Goal: Task Accomplishment & Management: Manage account settings

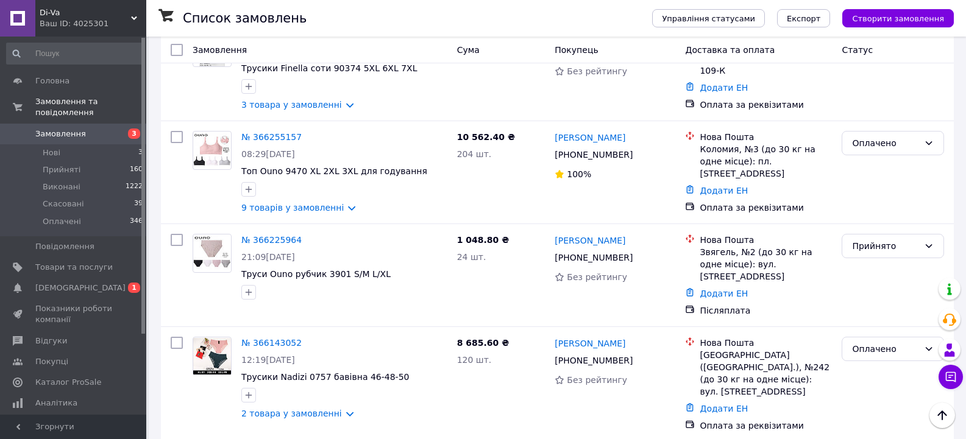
scroll to position [317, 0]
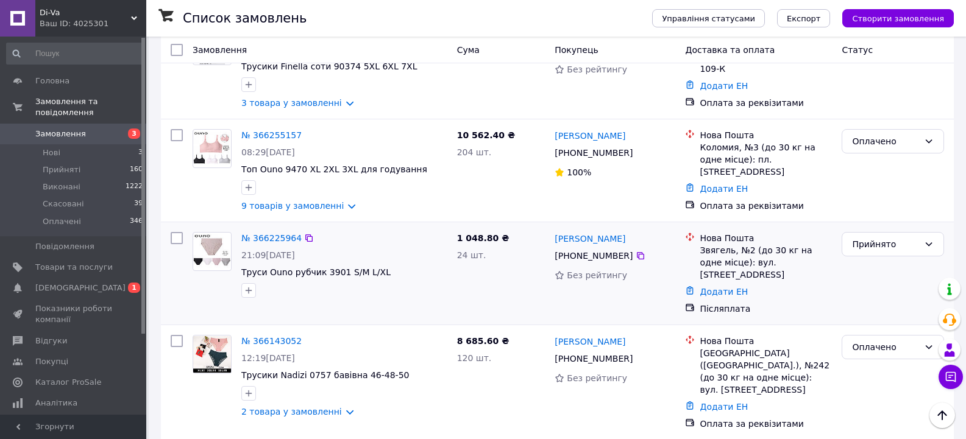
click at [204, 246] on img at bounding box center [212, 251] width 38 height 35
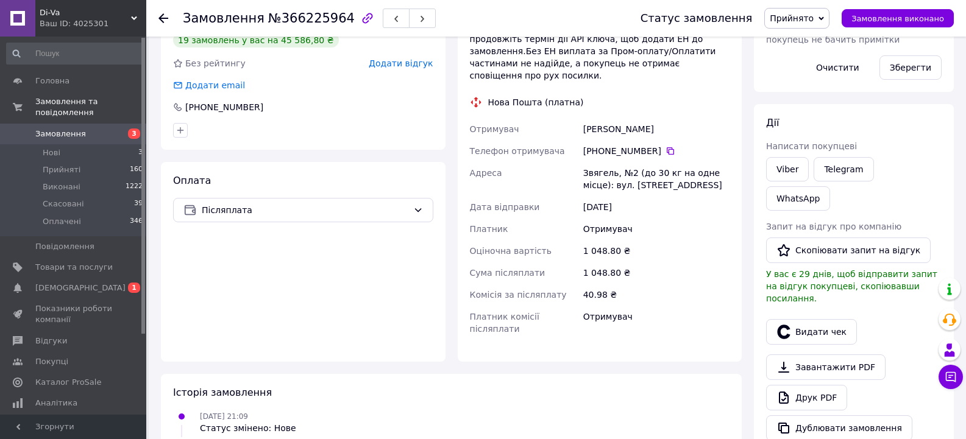
scroll to position [268, 0]
click at [810, 384] on link "Друк PDF" at bounding box center [806, 397] width 81 height 26
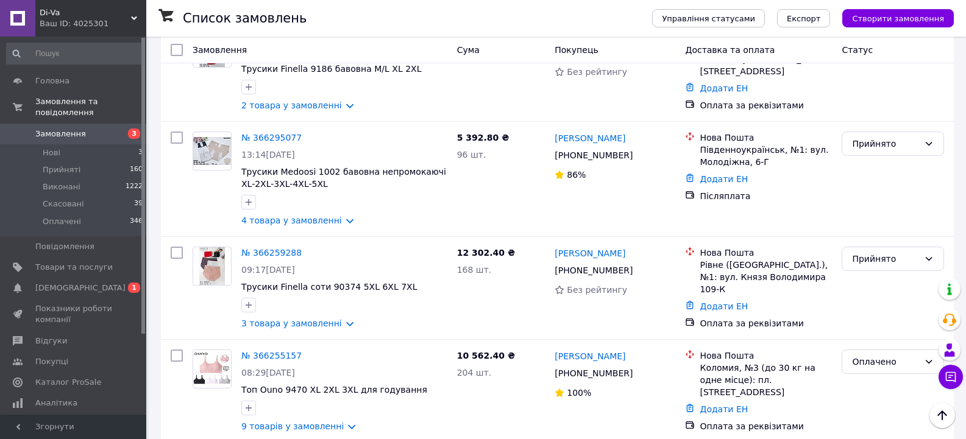
scroll to position [97, 0]
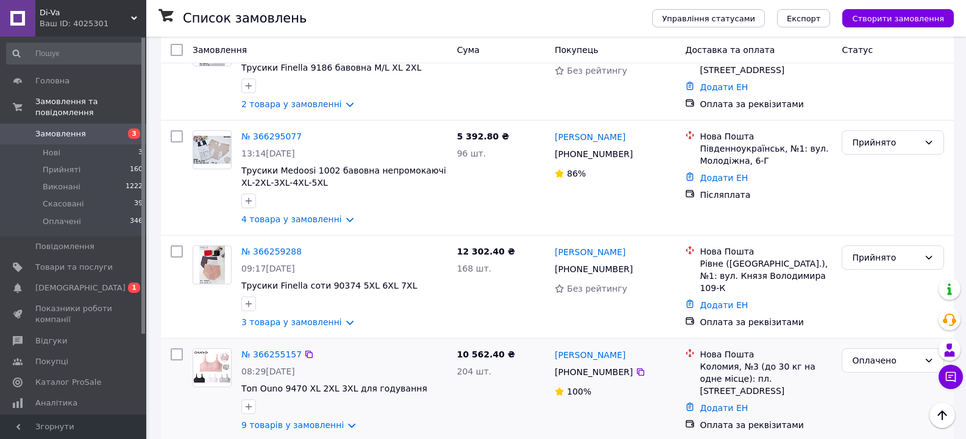
click at [222, 367] on img at bounding box center [212, 368] width 38 height 34
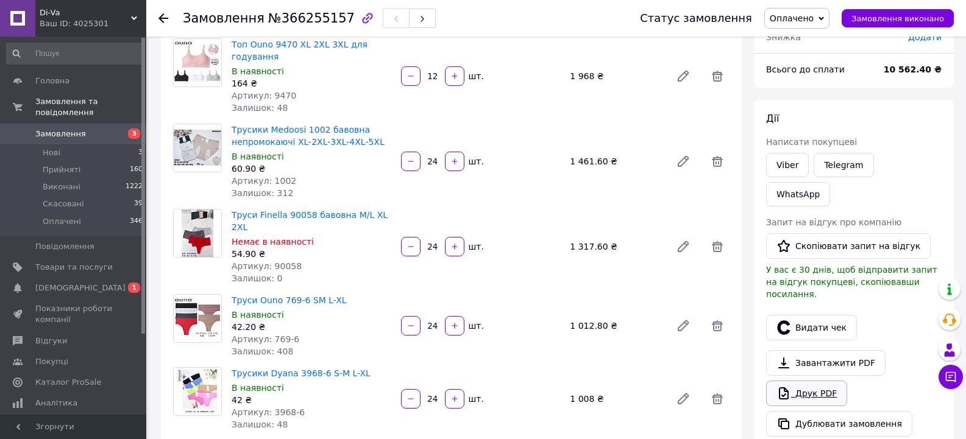
click at [816, 381] on link "Друк PDF" at bounding box center [806, 394] width 81 height 26
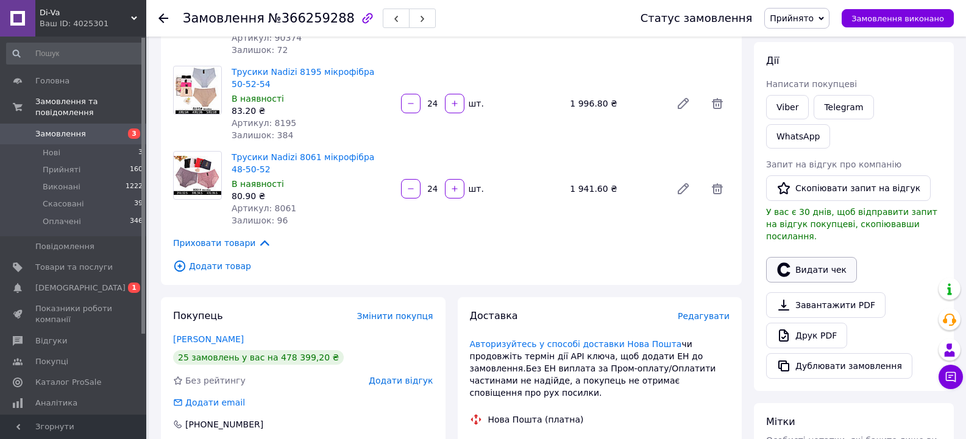
scroll to position [171, 0]
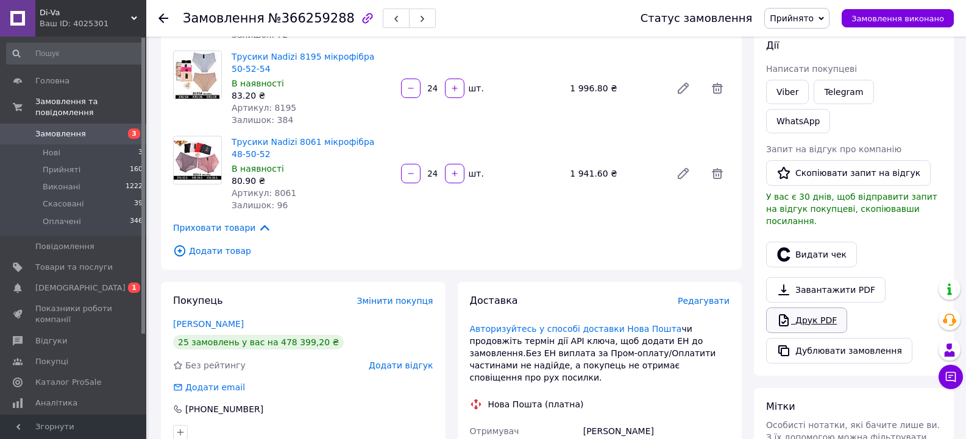
click at [809, 308] on link "Друк PDF" at bounding box center [806, 321] width 81 height 26
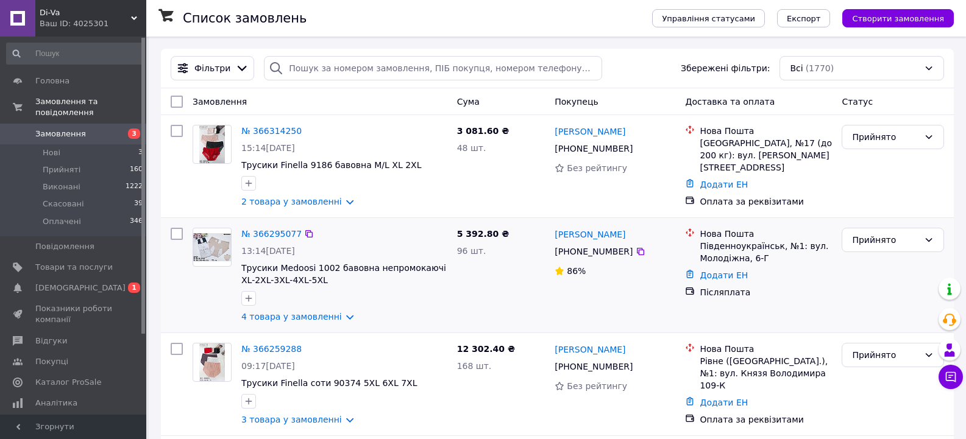
click at [214, 245] on img at bounding box center [212, 247] width 38 height 29
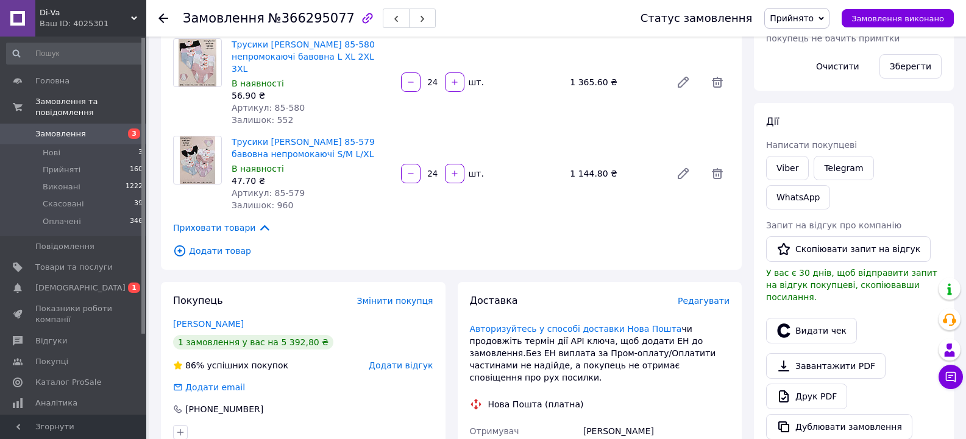
scroll to position [292, 0]
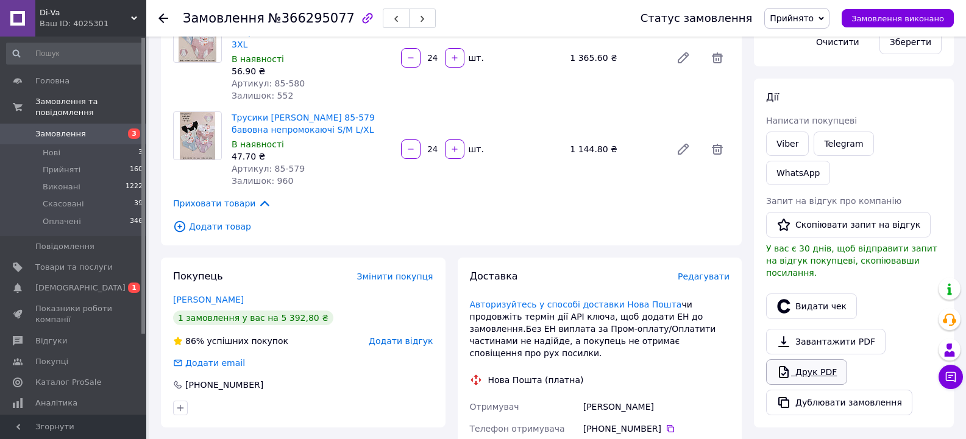
click at [803, 359] on link "Друк PDF" at bounding box center [806, 372] width 81 height 26
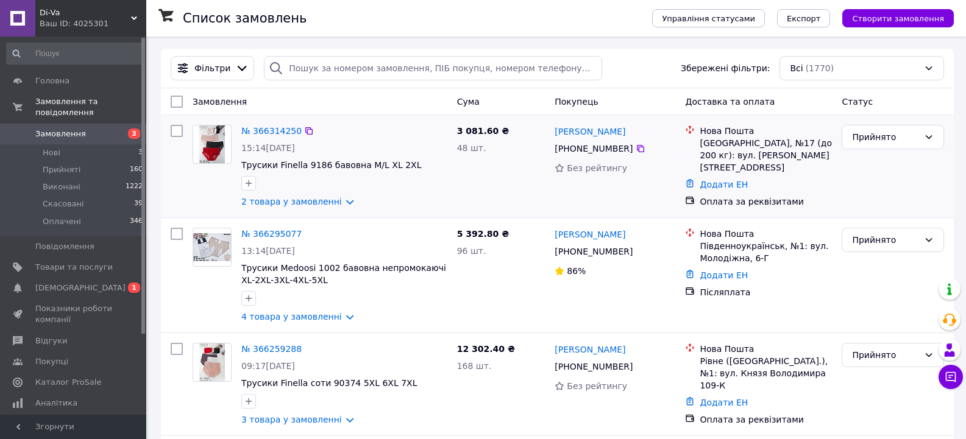
click at [213, 136] on img at bounding box center [212, 145] width 26 height 38
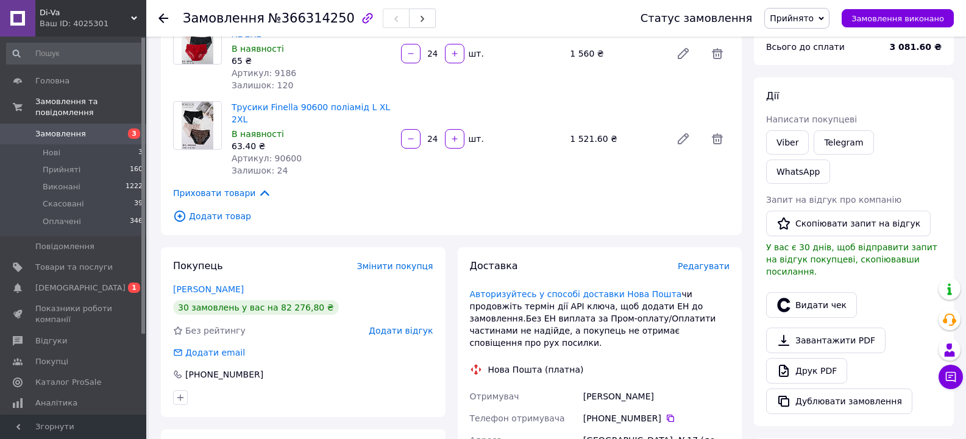
scroll to position [122, 0]
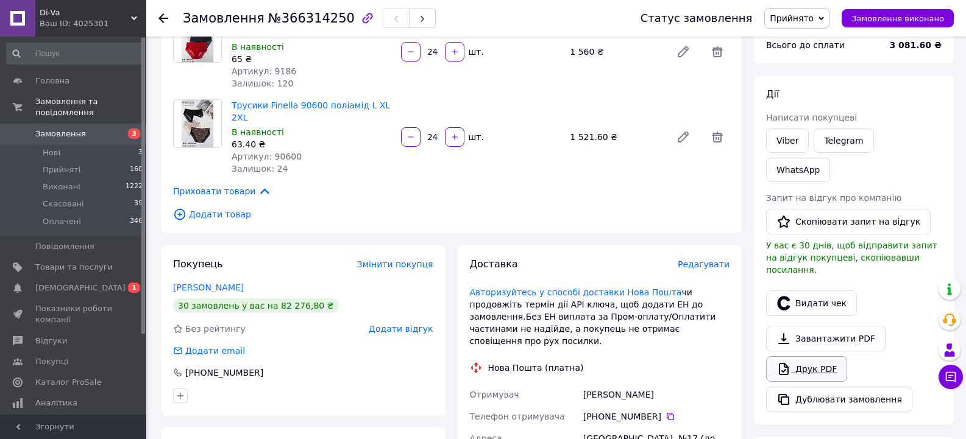
click at [813, 356] on link "Друк PDF" at bounding box center [806, 369] width 81 height 26
